Goal: Information Seeking & Learning: Learn about a topic

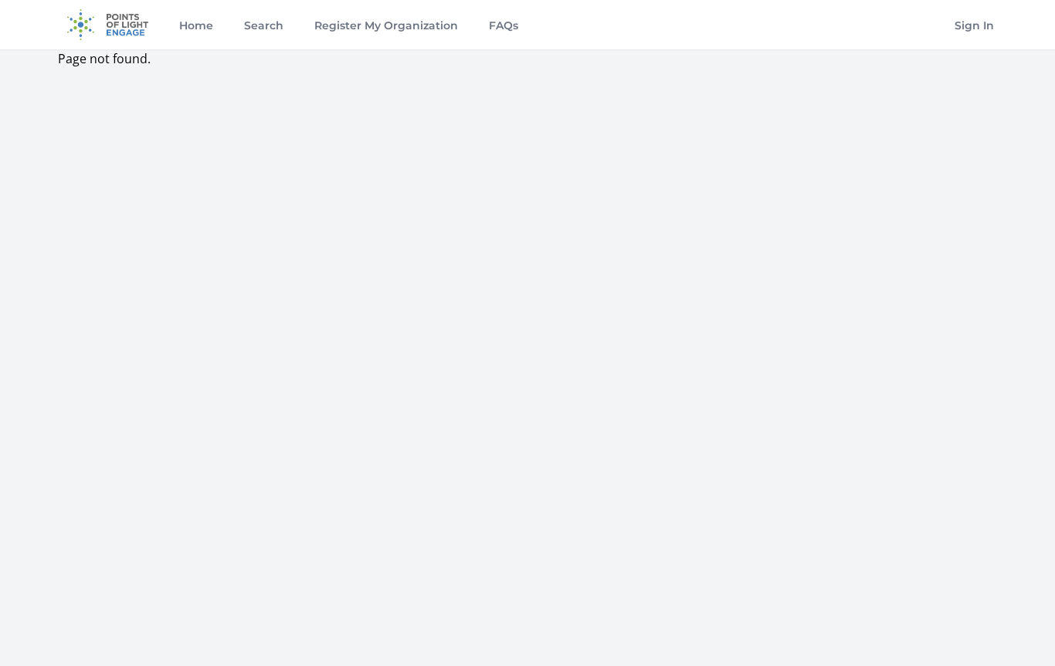
click at [129, 25] on img at bounding box center [108, 24] width 100 height 49
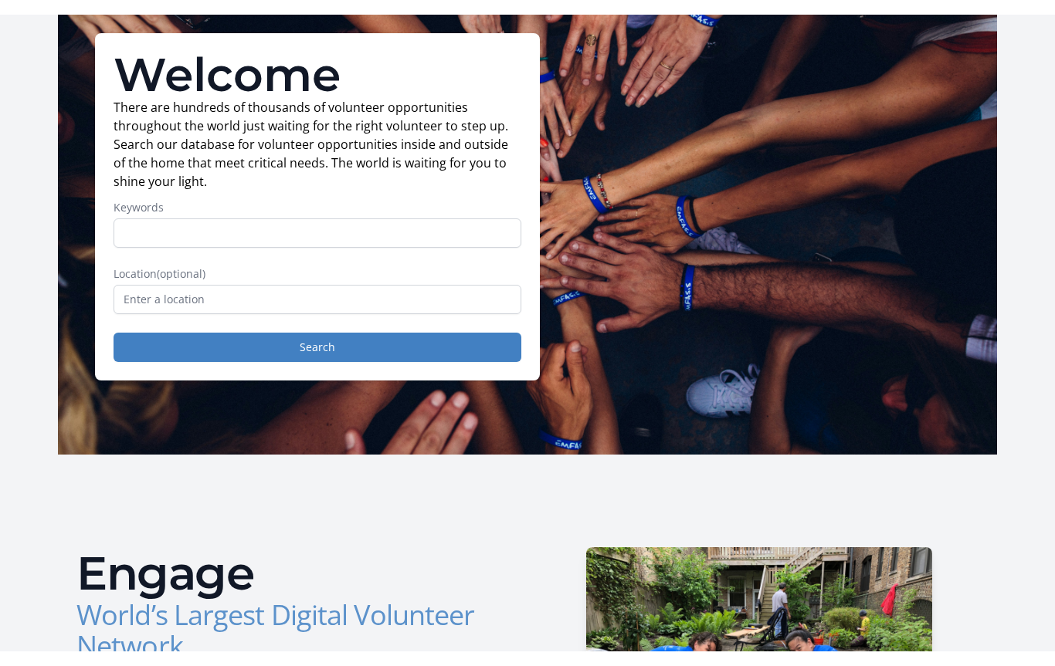
scroll to position [93, 0]
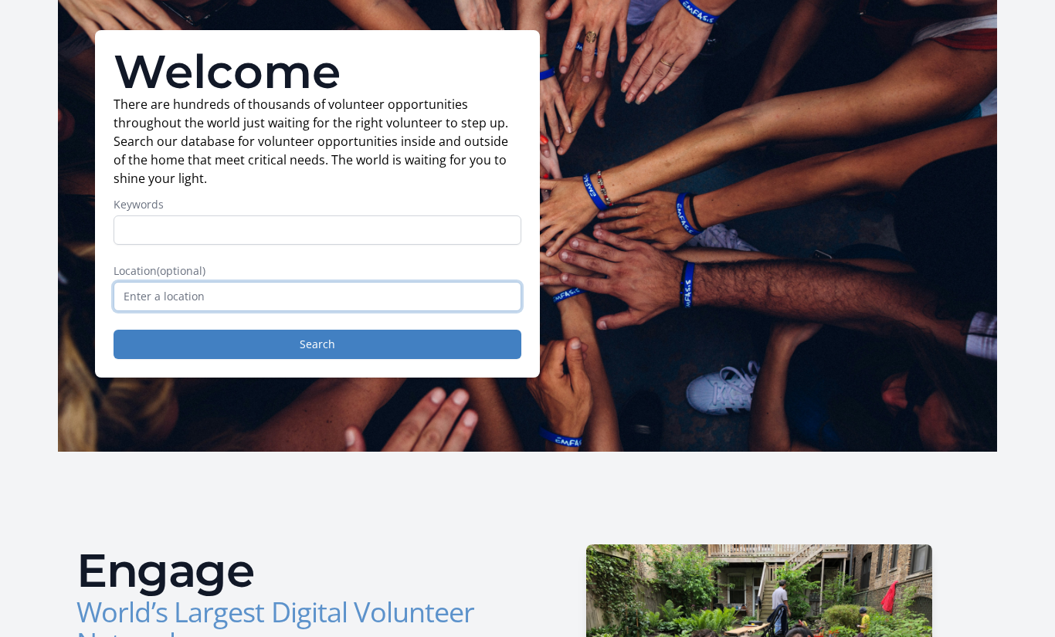
click at [182, 291] on input "text" at bounding box center [318, 296] width 408 height 29
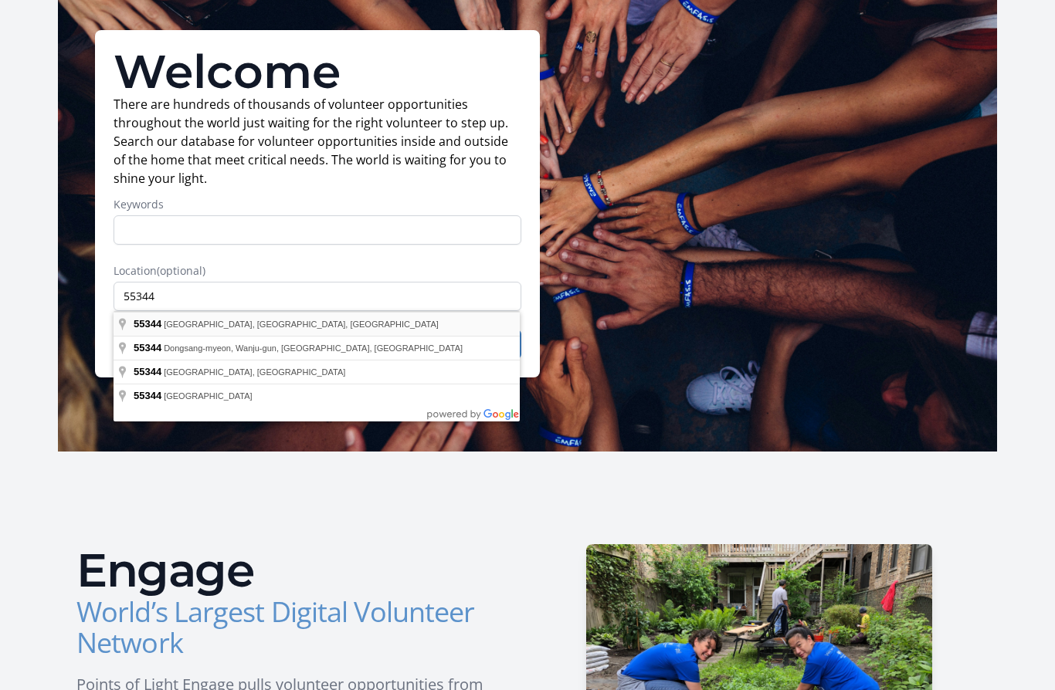
type input "Eden Prairie, MN 55344, USA"
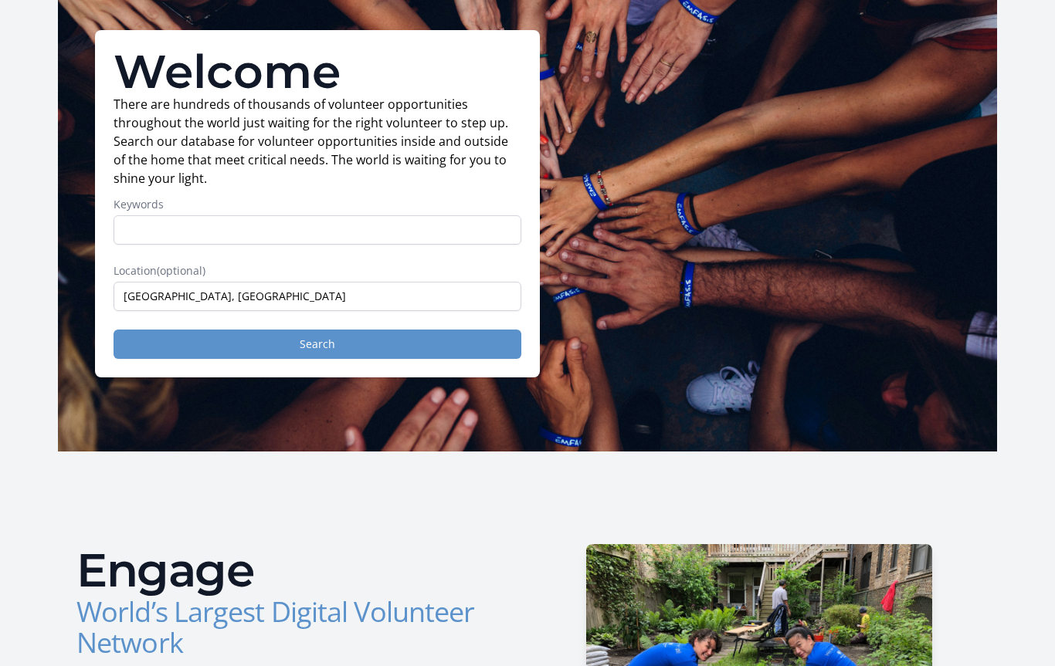
click at [361, 346] on button "Search" at bounding box center [318, 344] width 408 height 29
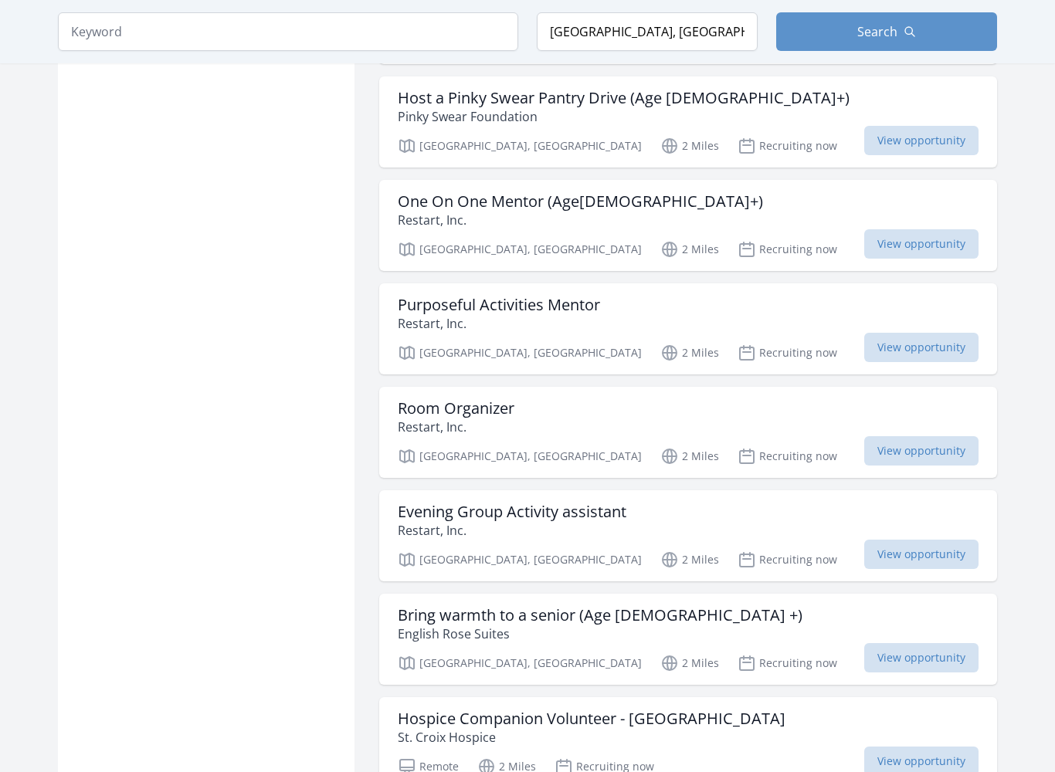
scroll to position [1548, 0]
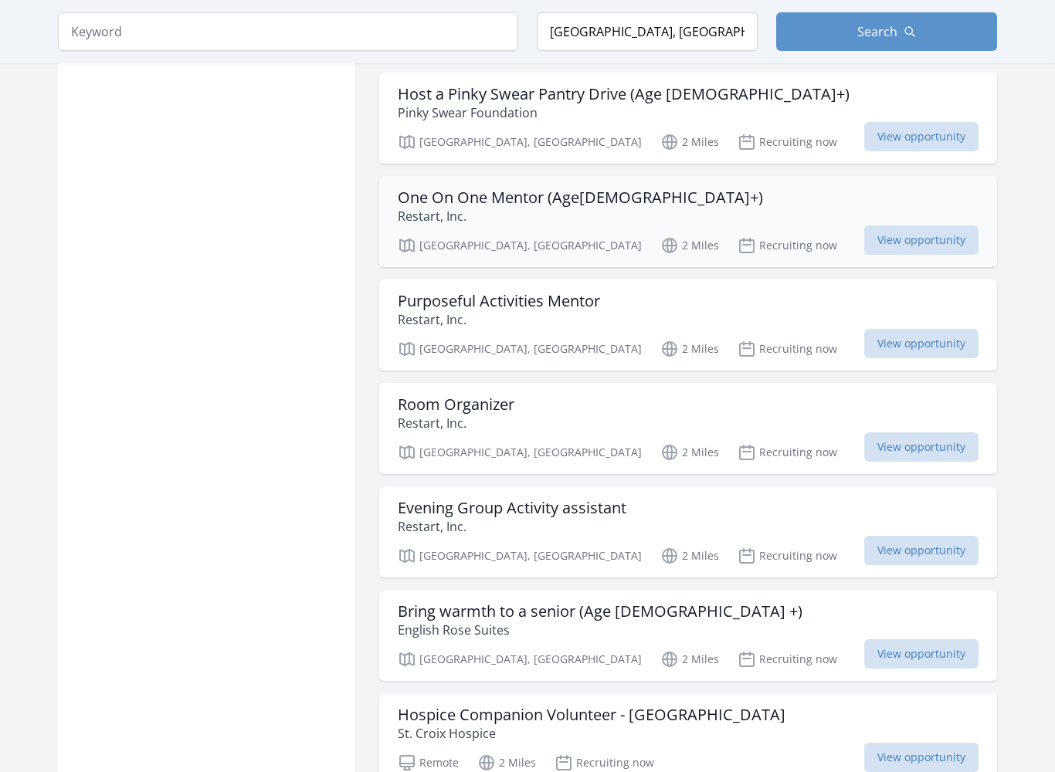
click at [609, 188] on h3 "One On One Mentor (Age[DEMOGRAPHIC_DATA]+)" at bounding box center [580, 197] width 365 height 19
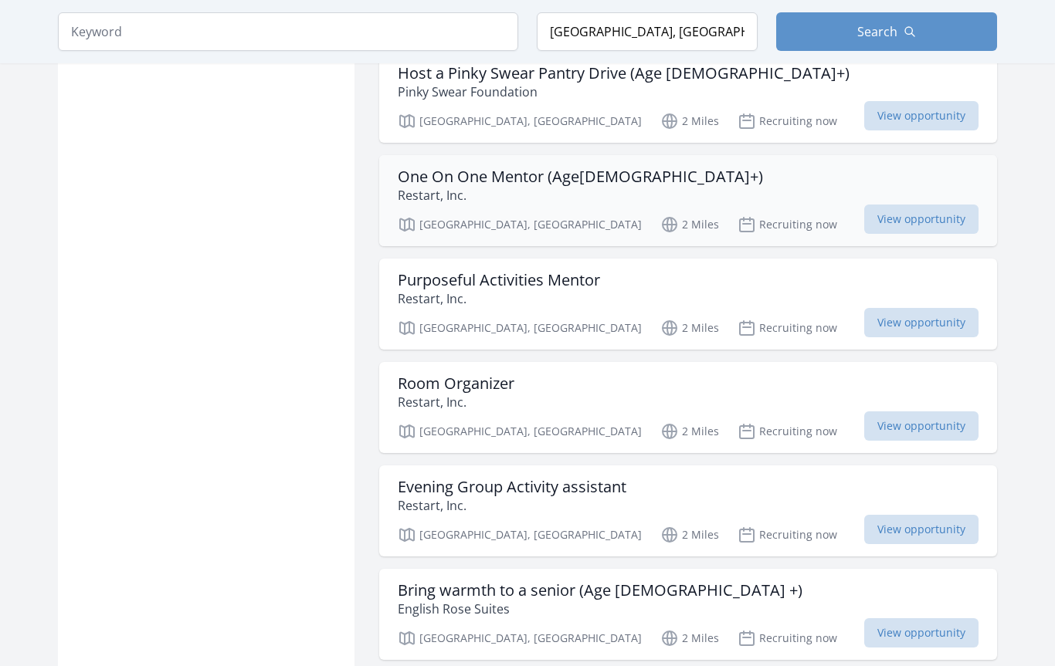
scroll to position [1568, 0]
click at [576, 291] on div "Purposeful Activities Mentor Restart, Inc. Minneapolis, MN 2 Miles Recruiting n…" at bounding box center [688, 304] width 618 height 91
click at [585, 272] on h3 "Purposeful Activities Mentor" at bounding box center [499, 281] width 202 height 19
click at [912, 309] on span "View opportunity" at bounding box center [921, 323] width 114 height 29
click at [899, 412] on span "View opportunity" at bounding box center [921, 426] width 114 height 29
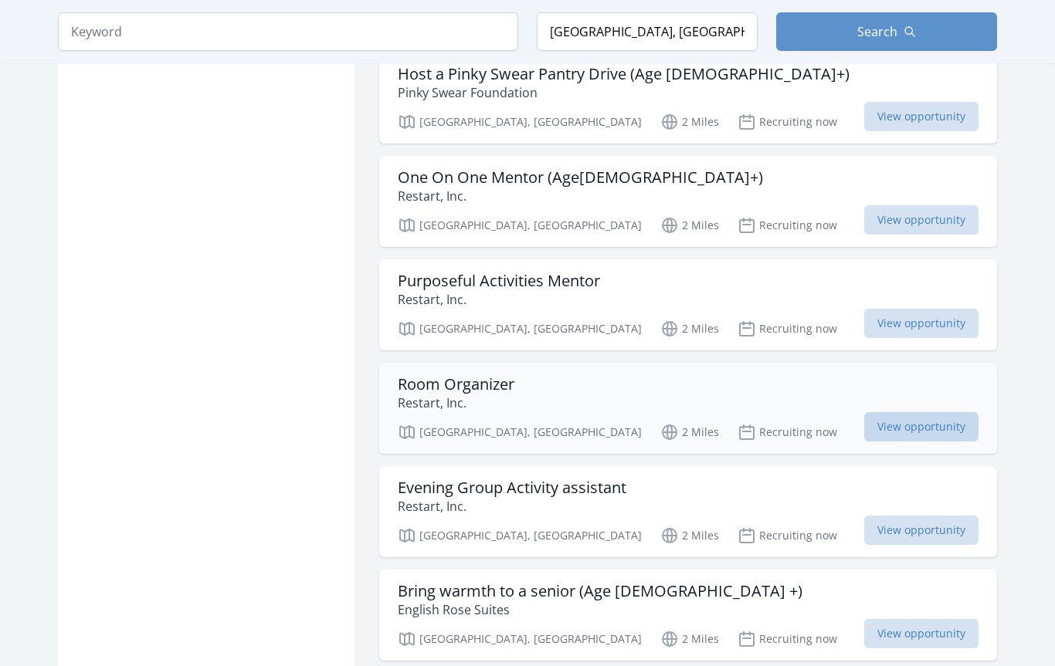
click at [893, 412] on span "View opportunity" at bounding box center [921, 426] width 114 height 29
click at [869, 412] on span "View opportunity" at bounding box center [921, 426] width 114 height 29
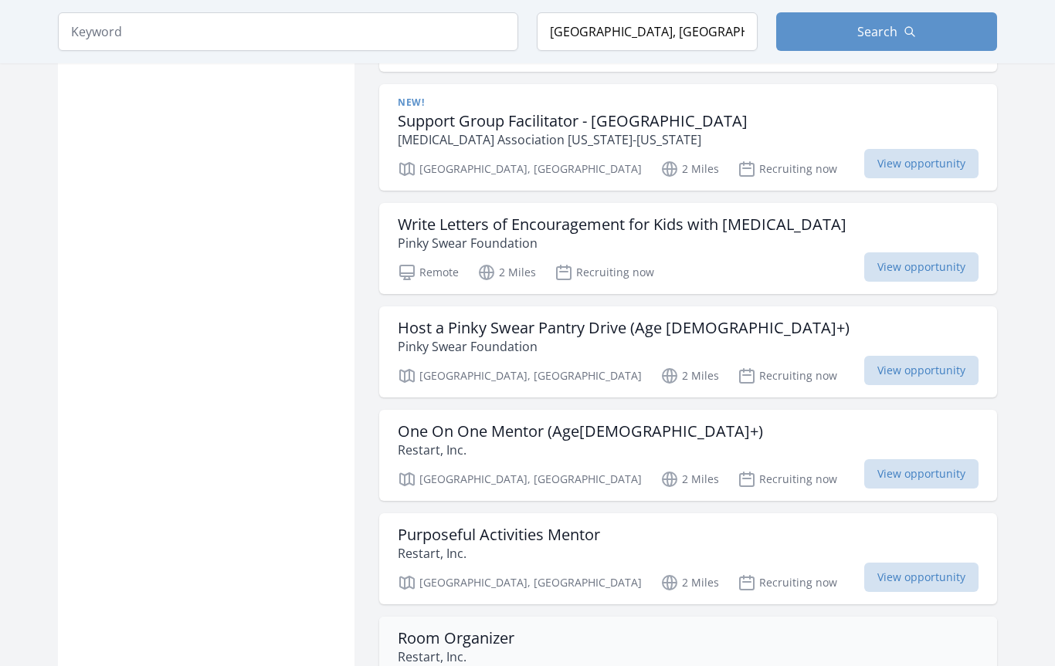
scroll to position [1314, 0]
click at [890, 460] on span "View opportunity" at bounding box center [921, 474] width 114 height 29
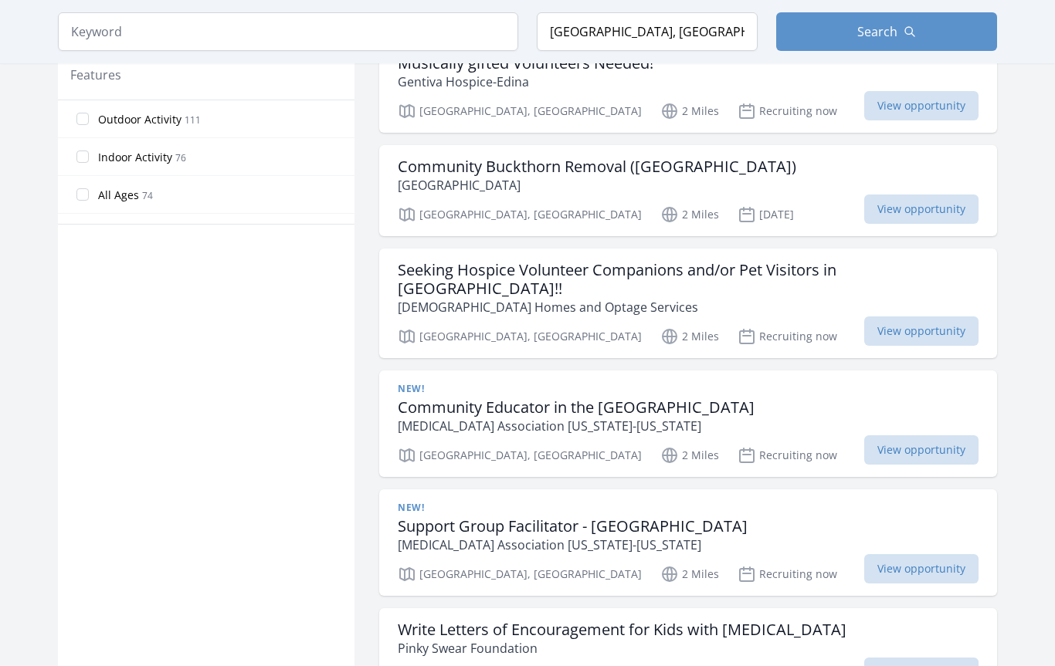
scroll to position [907, 0]
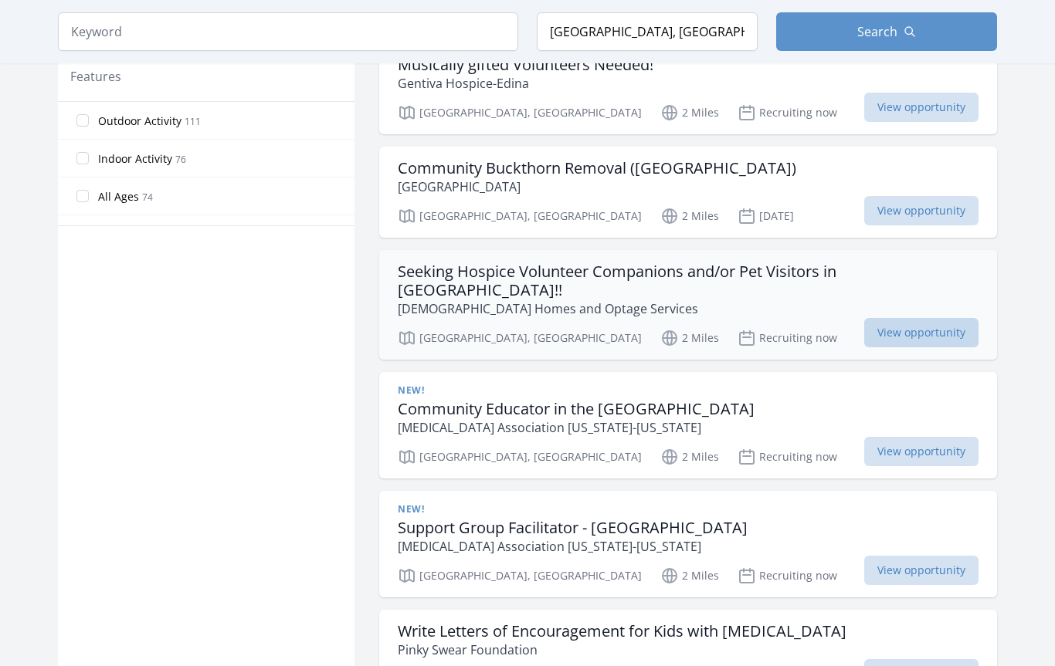
click at [908, 318] on span "View opportunity" at bounding box center [921, 332] width 114 height 29
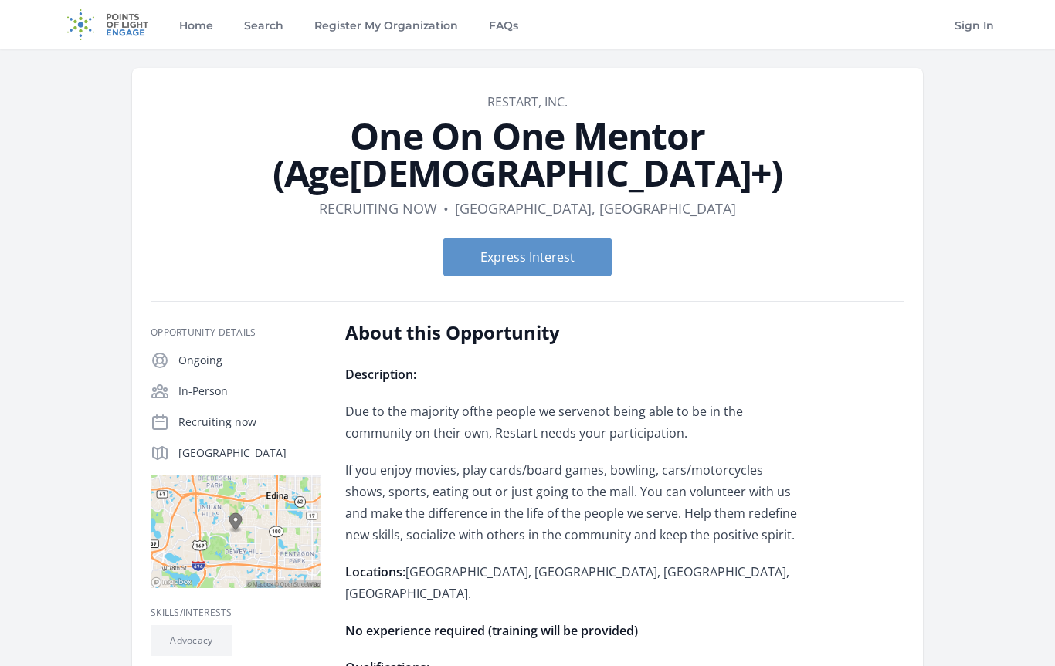
click at [902, 187] on header "Organization Restart, Inc. One On One Mentor (Age18+) Duration Recruiting now •…" at bounding box center [528, 191] width 754 height 196
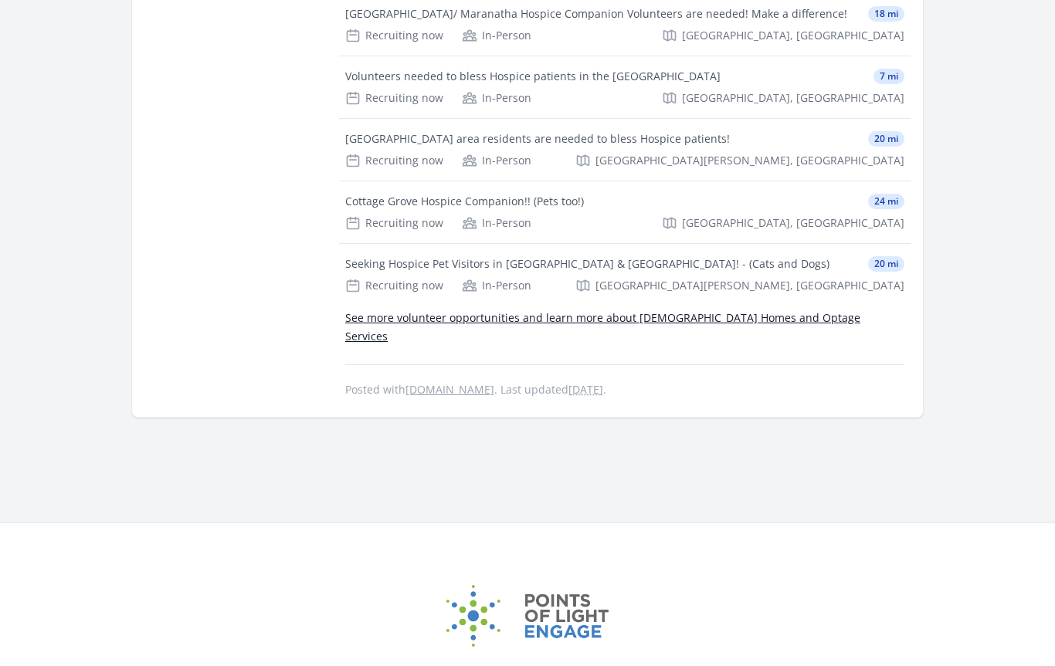
scroll to position [873, 0]
click at [706, 311] on link "See more volunteer opportunities and learn more about [DEMOGRAPHIC_DATA] Homes …" at bounding box center [602, 327] width 515 height 33
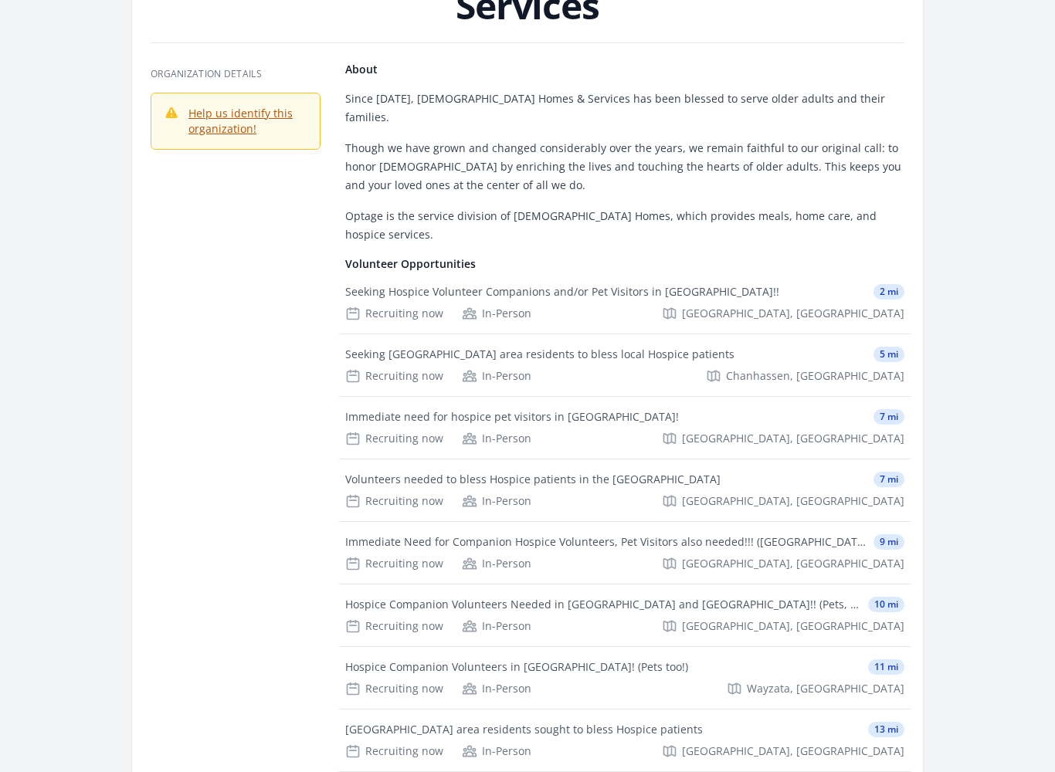
scroll to position [142, 0]
click at [694, 285] on div "Seeking Hospice Volunteer Companions and/or Pet Visitors in Eden Prairie!!" at bounding box center [562, 292] width 434 height 15
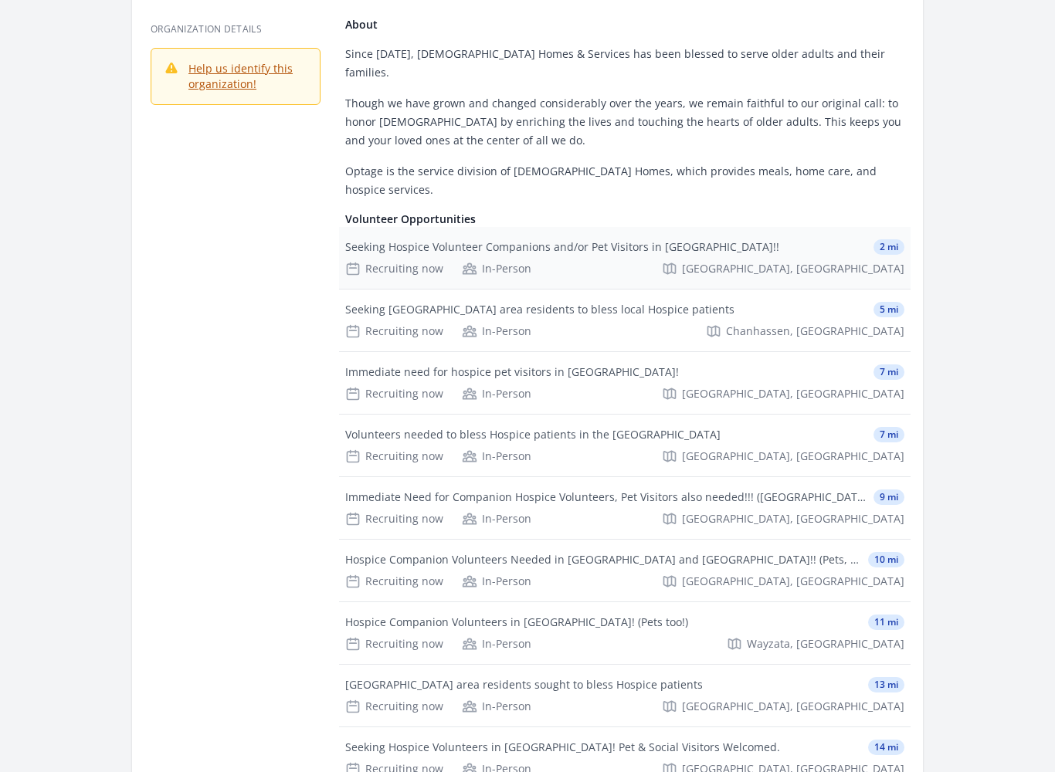
scroll to position [188, 0]
click at [670, 302] on div "Seeking Chanhassen area residents to bless local Hospice patients" at bounding box center [539, 309] width 389 height 15
click at [680, 290] on div "Seeking Chanhassen area residents to bless local Hospice patients 5 mi Recruiti…" at bounding box center [624, 321] width 571 height 62
click at [591, 302] on div "Seeking [GEOGRAPHIC_DATA] area residents to bless local Hospice patients" at bounding box center [539, 309] width 389 height 15
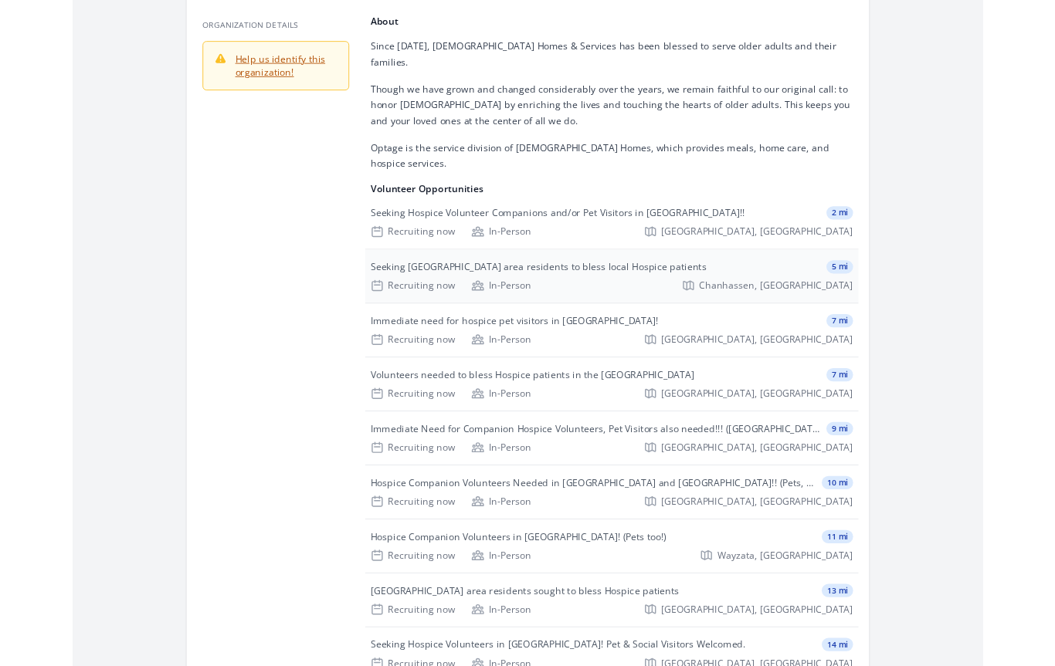
scroll to position [231, 0]
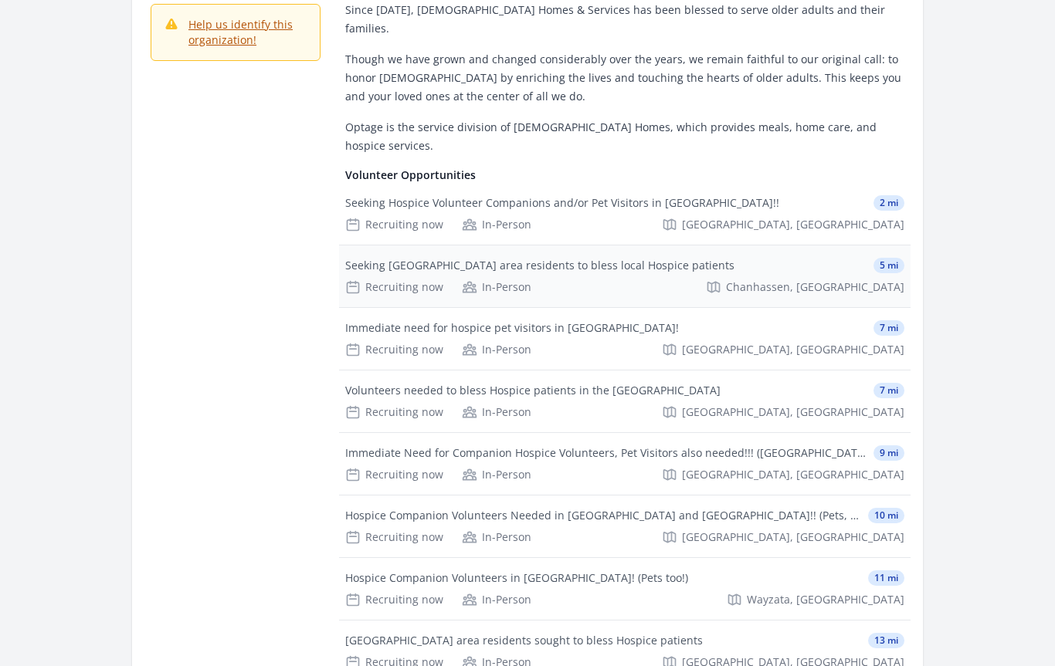
click at [458, 246] on div "Seeking Chanhassen area residents to bless local Hospice patients 5 mi Recruiti…" at bounding box center [624, 277] width 571 height 62
click at [908, 246] on div "Seeking Chanhassen area residents to bless local Hospice patients 5 mi Recruiti…" at bounding box center [624, 277] width 571 height 62
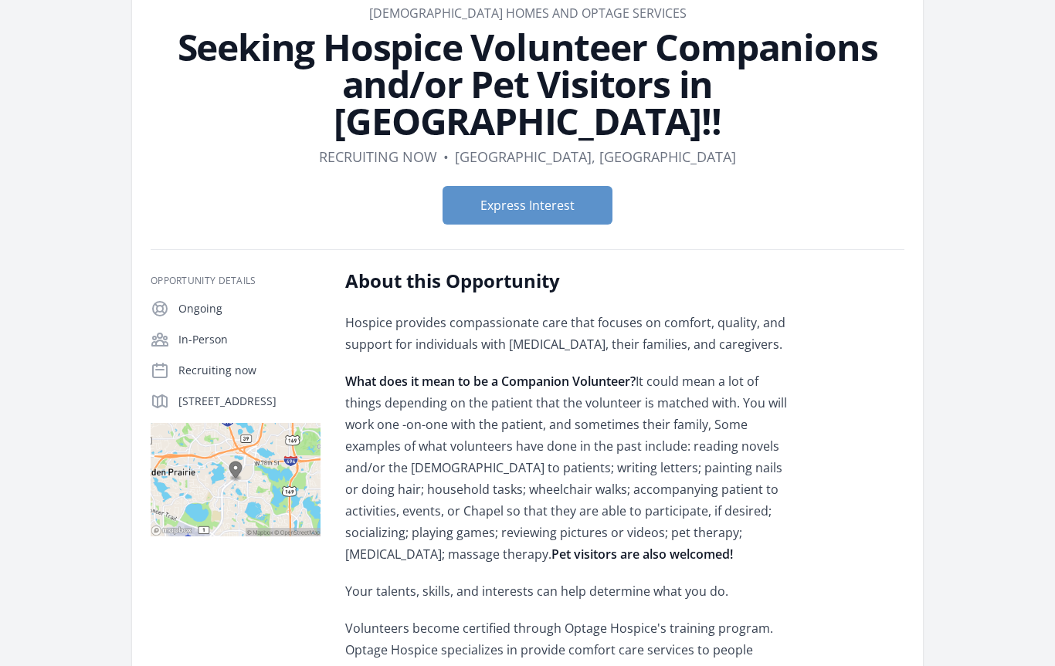
scroll to position [88, 0]
click at [588, 187] on button "Express Interest" at bounding box center [527, 206] width 170 height 39
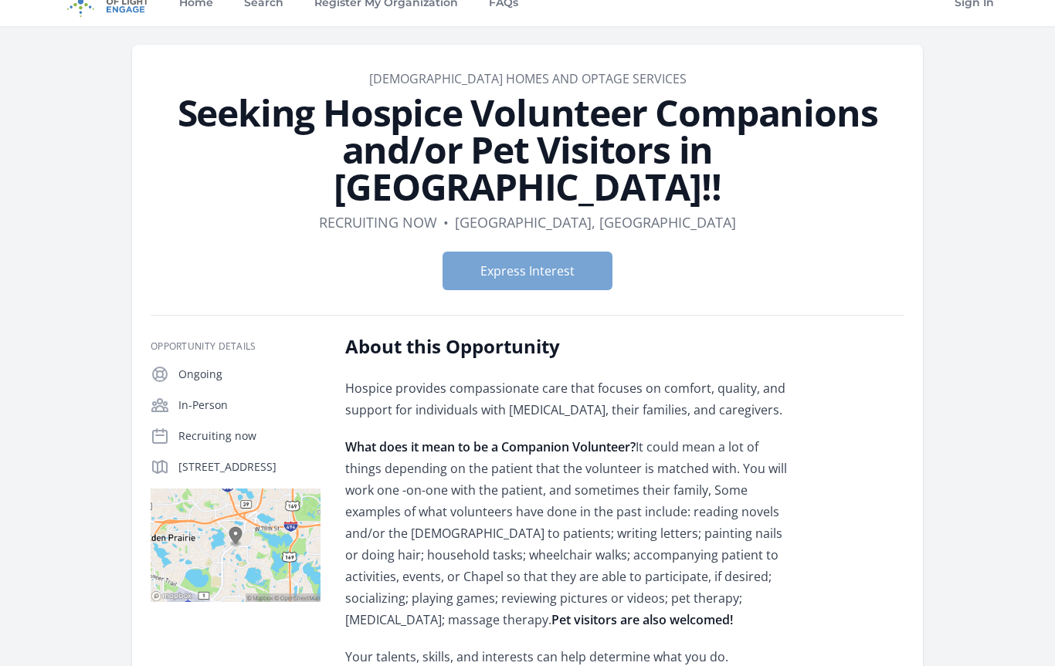
scroll to position [0, 0]
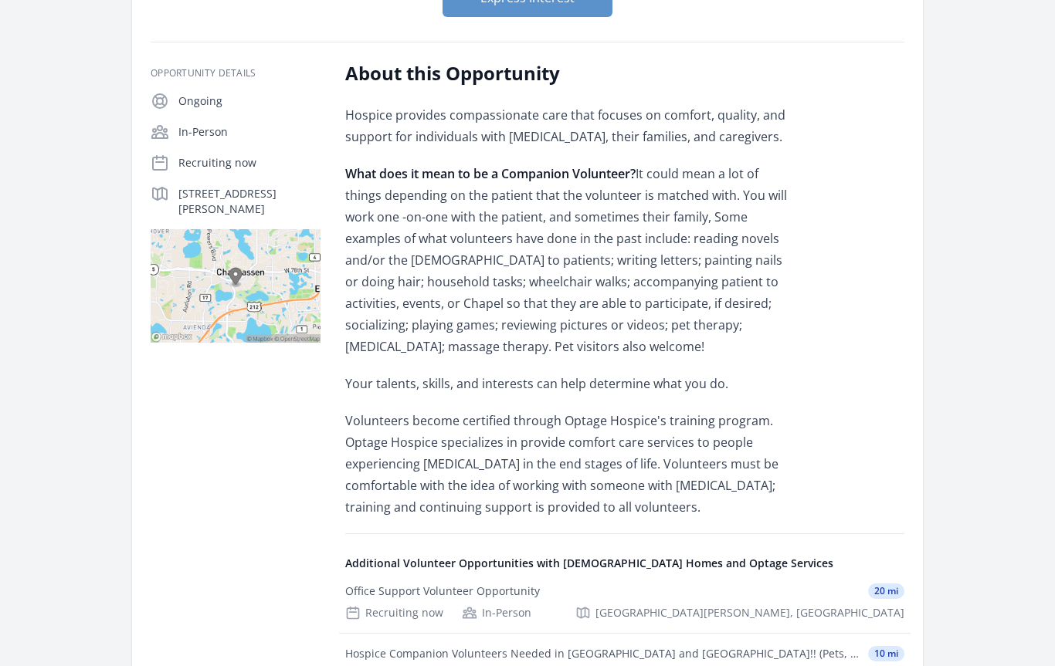
scroll to position [235, 0]
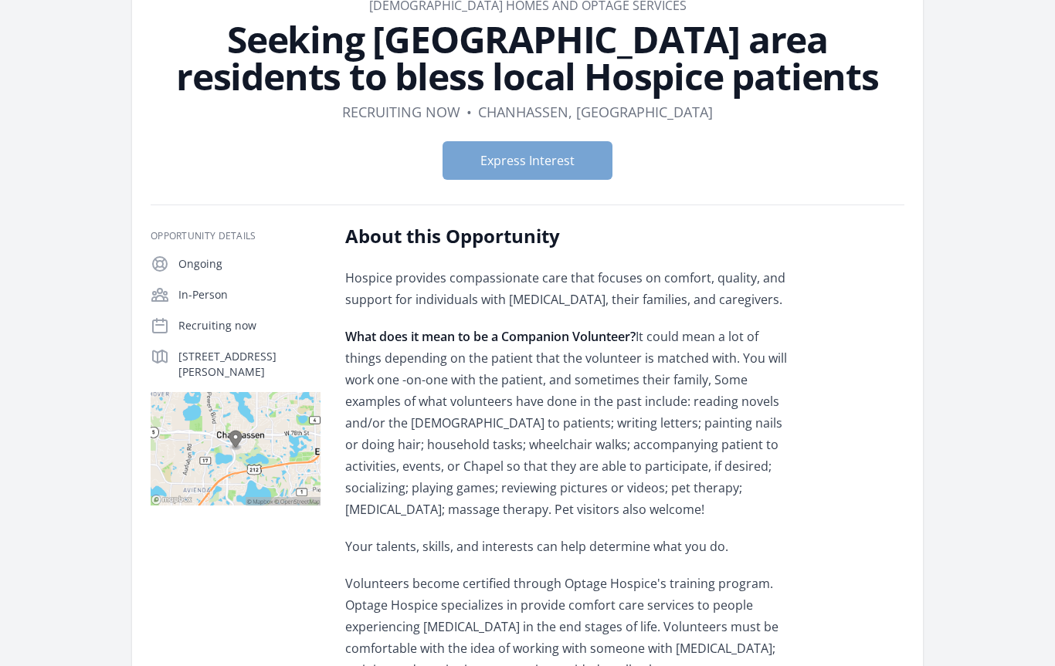
click at [574, 164] on button "Express Interest" at bounding box center [527, 161] width 170 height 39
